Goal: Information Seeking & Learning: Learn about a topic

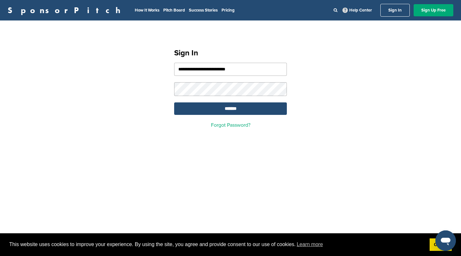
type input "**********"
click at [174, 102] on input "*******" at bounding box center [230, 108] width 113 height 12
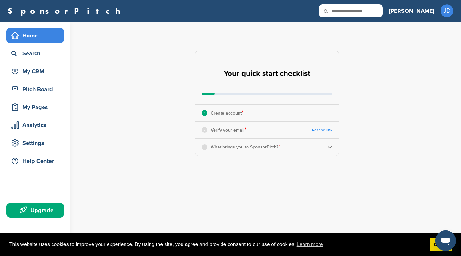
click at [203, 136] on div "2 Verify your email * Resend link" at bounding box center [266, 130] width 143 height 17
click at [225, 134] on p "Verify your email *" at bounding box center [229, 130] width 36 height 8
click at [237, 131] on p "Verify your email *" at bounding box center [229, 130] width 36 height 8
click at [35, 54] on div "Search" at bounding box center [37, 54] width 54 height 12
click at [432, 248] on link "Got it!" at bounding box center [441, 245] width 22 height 13
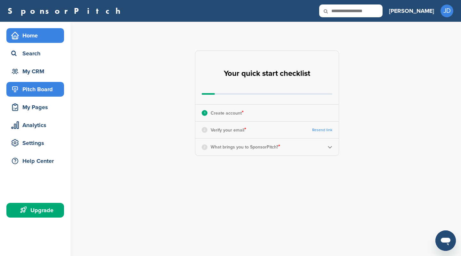
click at [43, 89] on div "Pitch Board" at bounding box center [37, 90] width 54 height 12
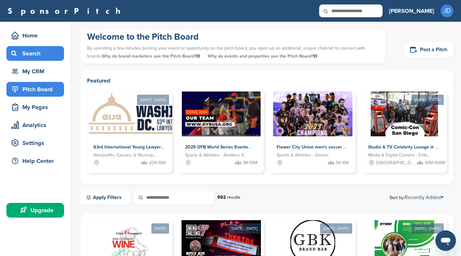
click at [34, 51] on div "Search" at bounding box center [37, 54] width 54 height 12
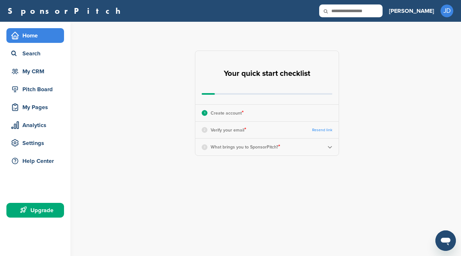
click at [326, 131] on link "Resend link" at bounding box center [322, 130] width 20 height 5
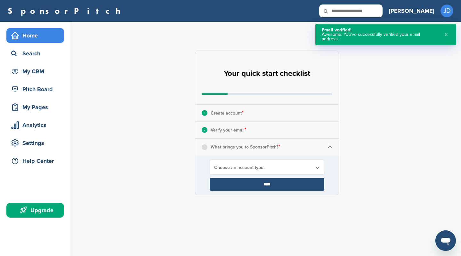
click at [286, 170] on span "Choose an account type:" at bounding box center [262, 167] width 97 height 5
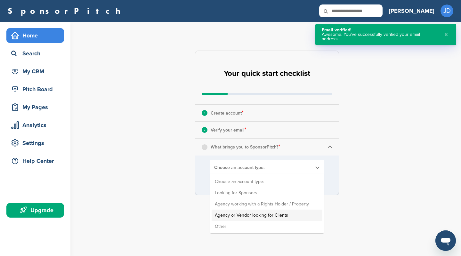
click at [269, 215] on li "Agency or Vendor looking for Clients" at bounding box center [267, 215] width 111 height 11
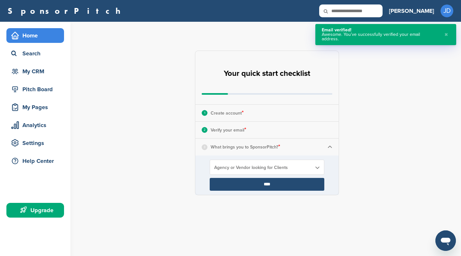
click at [263, 188] on input "****" at bounding box center [267, 184] width 115 height 13
click at [446, 33] on button "✖" at bounding box center [446, 34] width 7 height 13
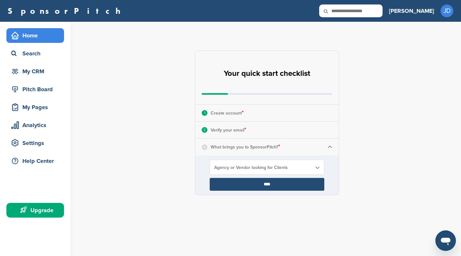
click at [259, 184] on input "****" at bounding box center [267, 184] width 115 height 13
click at [260, 186] on input "****" at bounding box center [267, 184] width 115 height 13
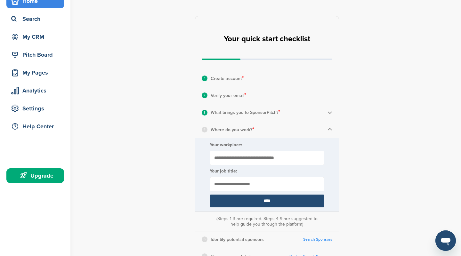
scroll to position [69, 0]
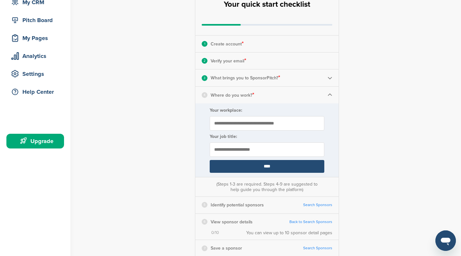
click at [235, 126] on input "Your workplace:" at bounding box center [267, 123] width 115 height 14
type input "**********"
type input "*****"
click at [265, 165] on input "****" at bounding box center [267, 166] width 115 height 13
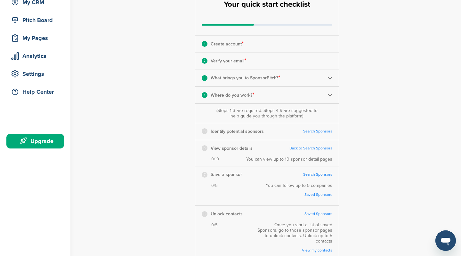
click at [308, 132] on link "Search Sponsors" at bounding box center [317, 131] width 29 height 5
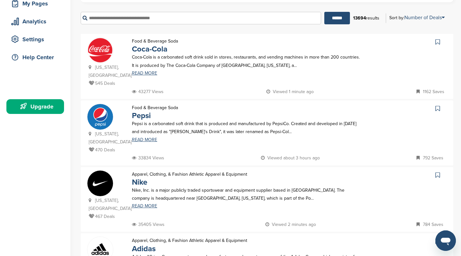
scroll to position [69, 0]
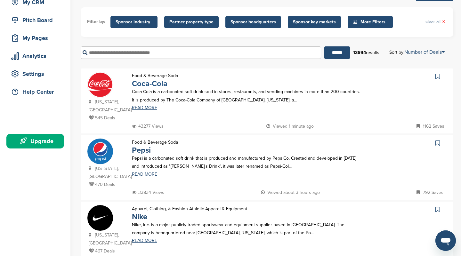
click at [150, 84] on link "Coca-Cola" at bounding box center [150, 83] width 36 height 9
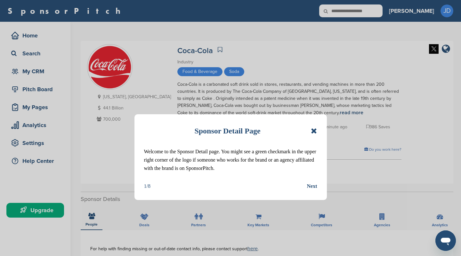
click at [314, 130] on icon at bounding box center [314, 131] width 6 height 8
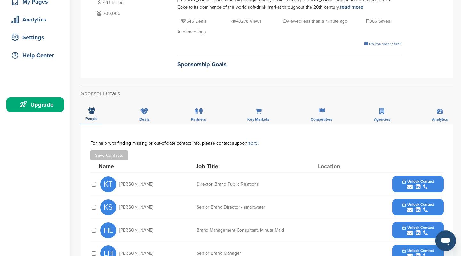
scroll to position [104, 0]
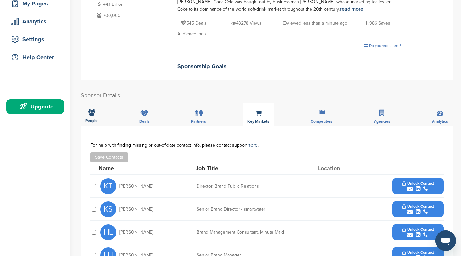
click at [98, 122] on span "Key Markets" at bounding box center [91, 121] width 12 height 4
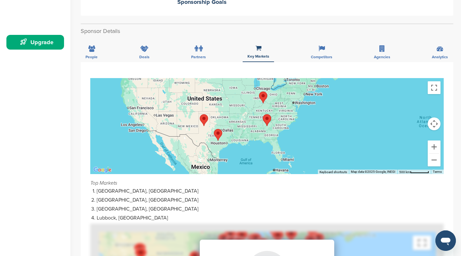
scroll to position [173, 0]
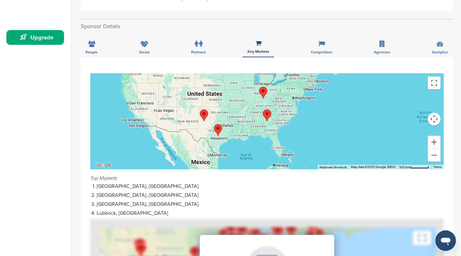
click at [216, 145] on div at bounding box center [267, 121] width 354 height 96
click at [217, 130] on img "Austin" at bounding box center [217, 130] width 13 height 17
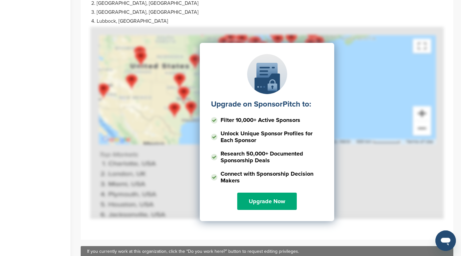
scroll to position [346, 0]
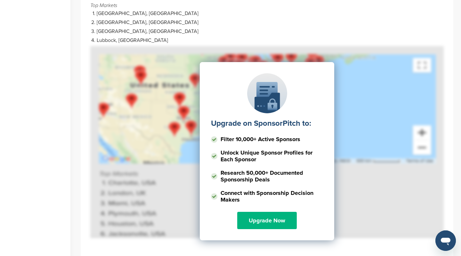
click at [282, 215] on link "Upgrade Now" at bounding box center [267, 220] width 60 height 17
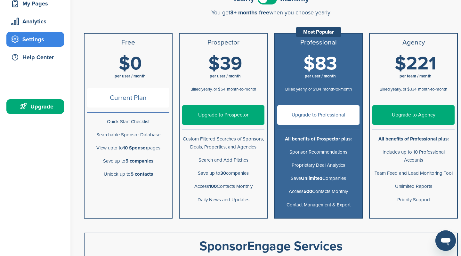
scroll to position [69, 0]
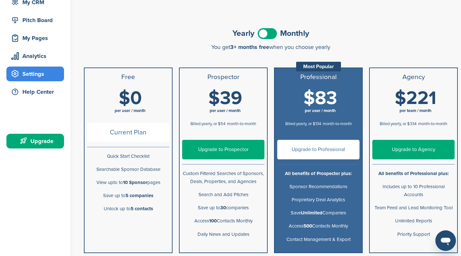
click at [274, 37] on span at bounding box center [267, 33] width 19 height 11
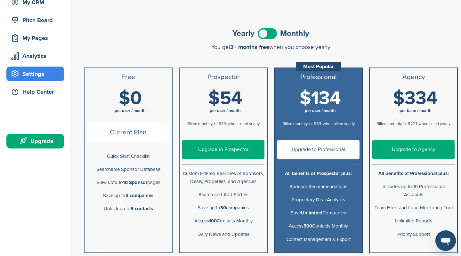
drag, startPoint x: 299, startPoint y: 99, endPoint x: 343, endPoint y: 101, distance: 44.2
click at [343, 101] on h1 "$134 per user / month" at bounding box center [320, 103] width 82 height 29
click at [261, 37] on span at bounding box center [267, 33] width 19 height 11
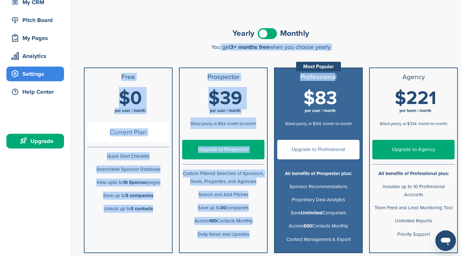
drag, startPoint x: 216, startPoint y: 48, endPoint x: 334, endPoint y: 51, distance: 118.2
click at [332, 55] on div "Yearly Monthly You get 3+ months free when you choose yearly You get 3+ months …" at bounding box center [271, 228] width 380 height 432
click at [342, 42] on div "Yearly Monthly You get 3+ months free when you choose yearly You get 3+ months …" at bounding box center [271, 38] width 374 height 24
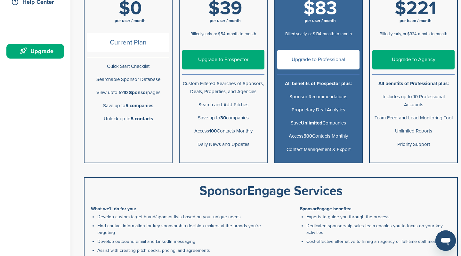
scroll to position [173, 0]
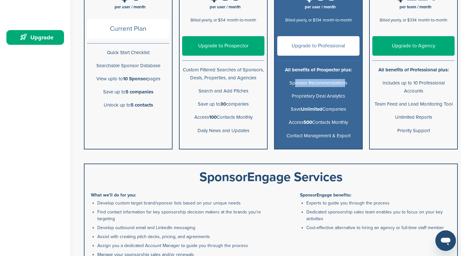
drag, startPoint x: 292, startPoint y: 83, endPoint x: 343, endPoint y: 79, distance: 51.3
click at [343, 79] on p "Sponsor Recommendations" at bounding box center [318, 83] width 82 height 8
drag, startPoint x: 300, startPoint y: 96, endPoint x: 346, endPoint y: 96, distance: 46.1
click at [346, 96] on p "Proprietary Deal Analytics" at bounding box center [318, 96] width 82 height 8
drag, startPoint x: 292, startPoint y: 96, endPoint x: 336, endPoint y: 104, distance: 44.5
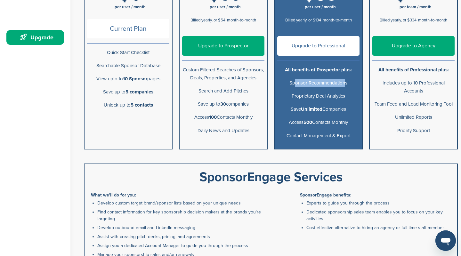
click at [345, 97] on p "Proprietary Deal Analytics" at bounding box center [318, 96] width 82 height 8
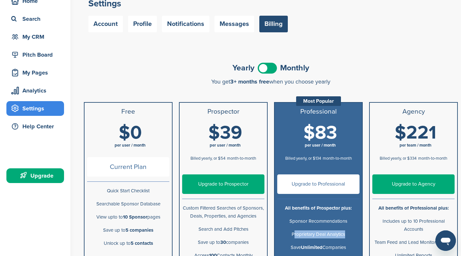
scroll to position [0, 0]
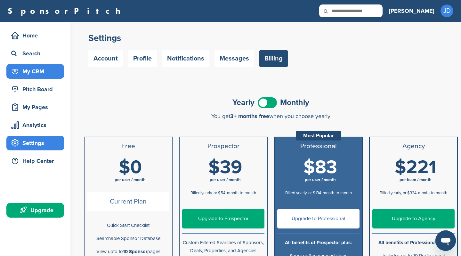
click at [13, 70] on icon at bounding box center [15, 72] width 8 height 8
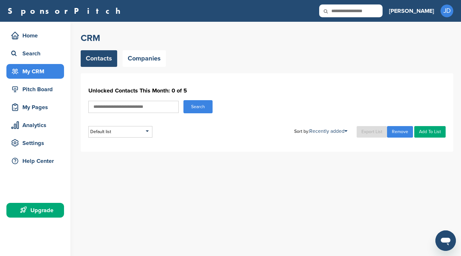
click at [100, 57] on link "Contacts" at bounding box center [99, 58] width 37 height 17
click at [41, 54] on div "Search" at bounding box center [37, 54] width 54 height 12
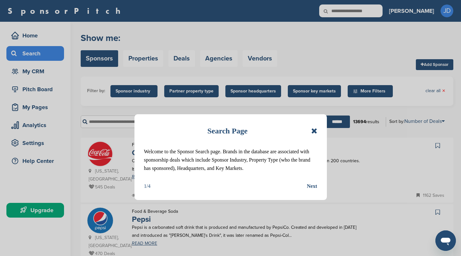
click at [311, 130] on div "Search Page" at bounding box center [230, 131] width 173 height 14
click at [316, 133] on icon at bounding box center [314, 131] width 6 height 8
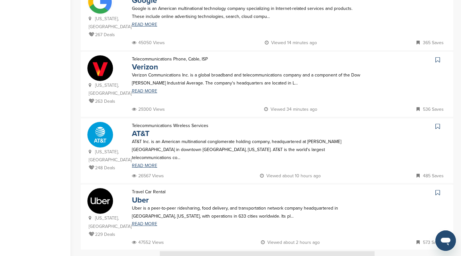
scroll to position [553, 0]
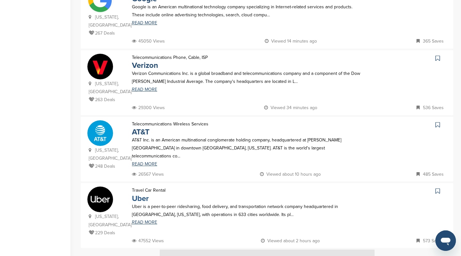
click at [143, 194] on link "Uber" at bounding box center [140, 198] width 17 height 9
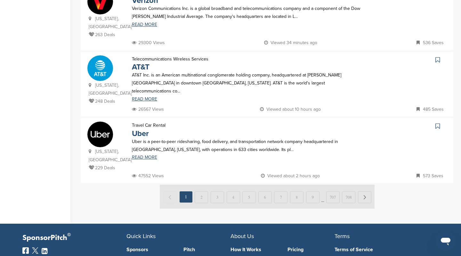
scroll to position [623, 0]
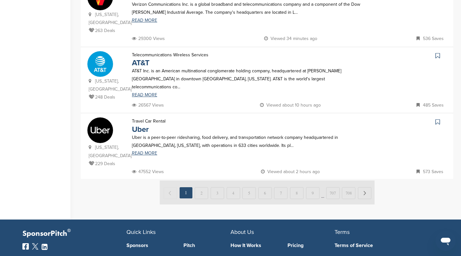
click at [202, 181] on img at bounding box center [267, 193] width 215 height 24
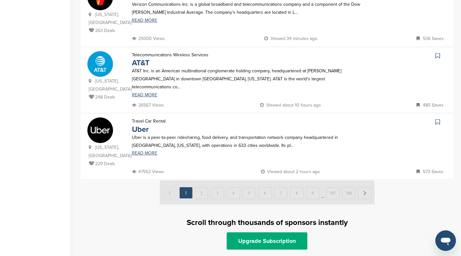
click at [203, 181] on img at bounding box center [267, 193] width 215 height 24
click at [293, 181] on img at bounding box center [267, 193] width 215 height 24
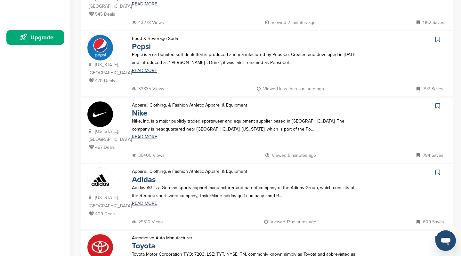
scroll to position [0, 0]
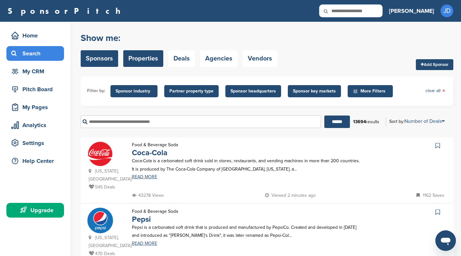
click at [141, 51] on link "Properties" at bounding box center [143, 58] width 40 height 17
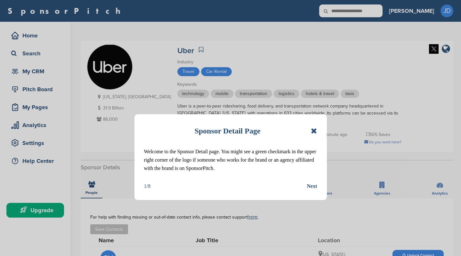
click at [313, 133] on icon at bounding box center [314, 131] width 6 height 8
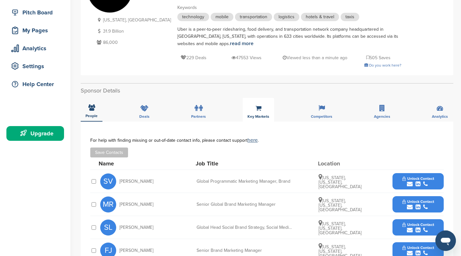
scroll to position [69, 0]
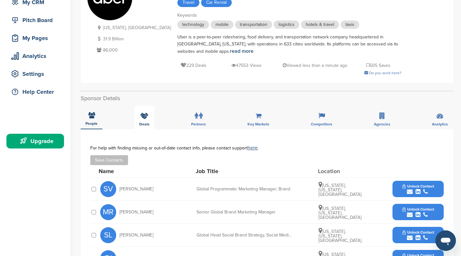
click at [98, 123] on span "Deals" at bounding box center [91, 124] width 12 height 4
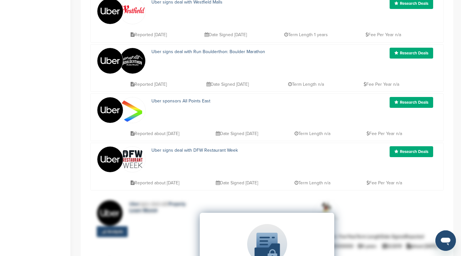
scroll to position [277, 0]
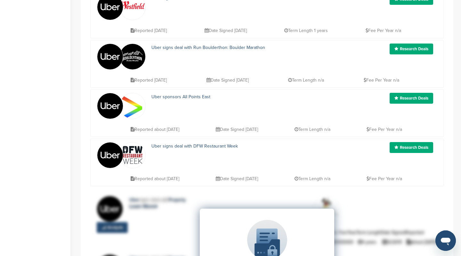
click at [200, 162] on div "Uber signs deal with DFW Restaurant Week" at bounding box center [254, 155] width 219 height 26
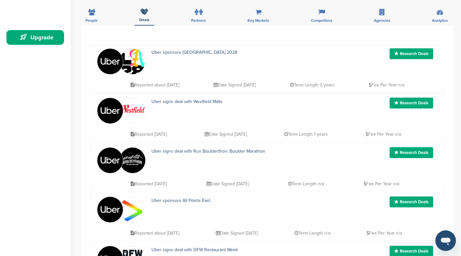
scroll to position [35, 0]
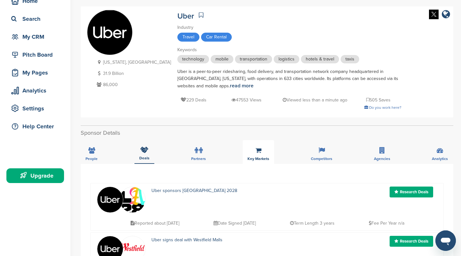
click at [258, 155] on div "Key Markets" at bounding box center [258, 152] width 31 height 24
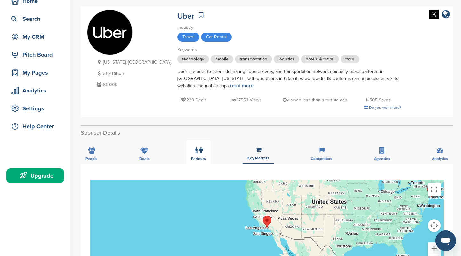
click at [205, 155] on div "Partners" at bounding box center [198, 152] width 24 height 24
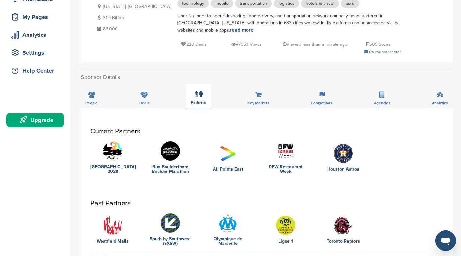
scroll to position [138, 0]
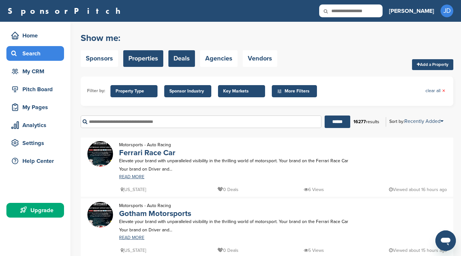
click at [183, 59] on link "Deals" at bounding box center [181, 58] width 27 height 17
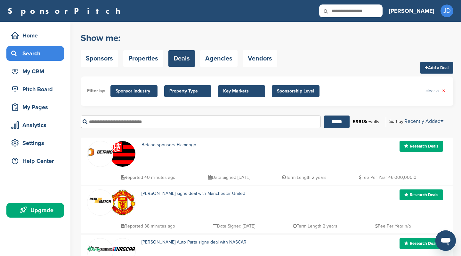
click at [104, 124] on input "text" at bounding box center [201, 122] width 240 height 12
click at [324, 116] on input "******" at bounding box center [337, 122] width 26 height 12
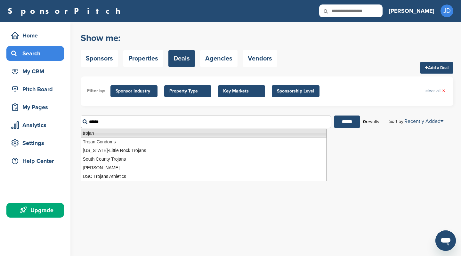
click at [96, 132] on li "trojan" at bounding box center [204, 133] width 246 height 9
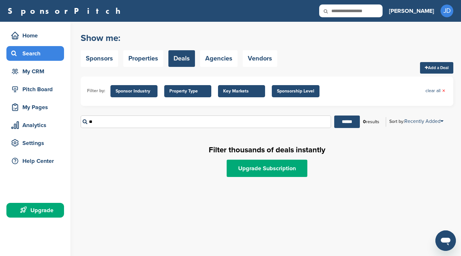
type input "*"
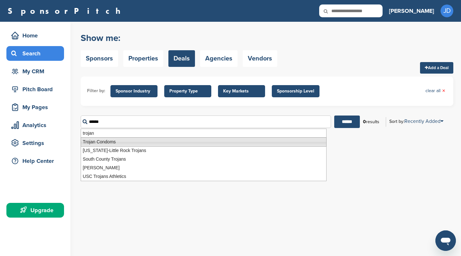
click at [115, 142] on li "Trojan Condoms" at bounding box center [204, 141] width 246 height 9
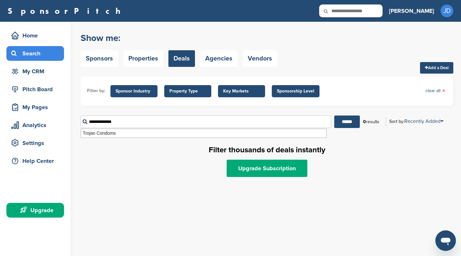
type input "**********"
